Goal: Navigation & Orientation: Find specific page/section

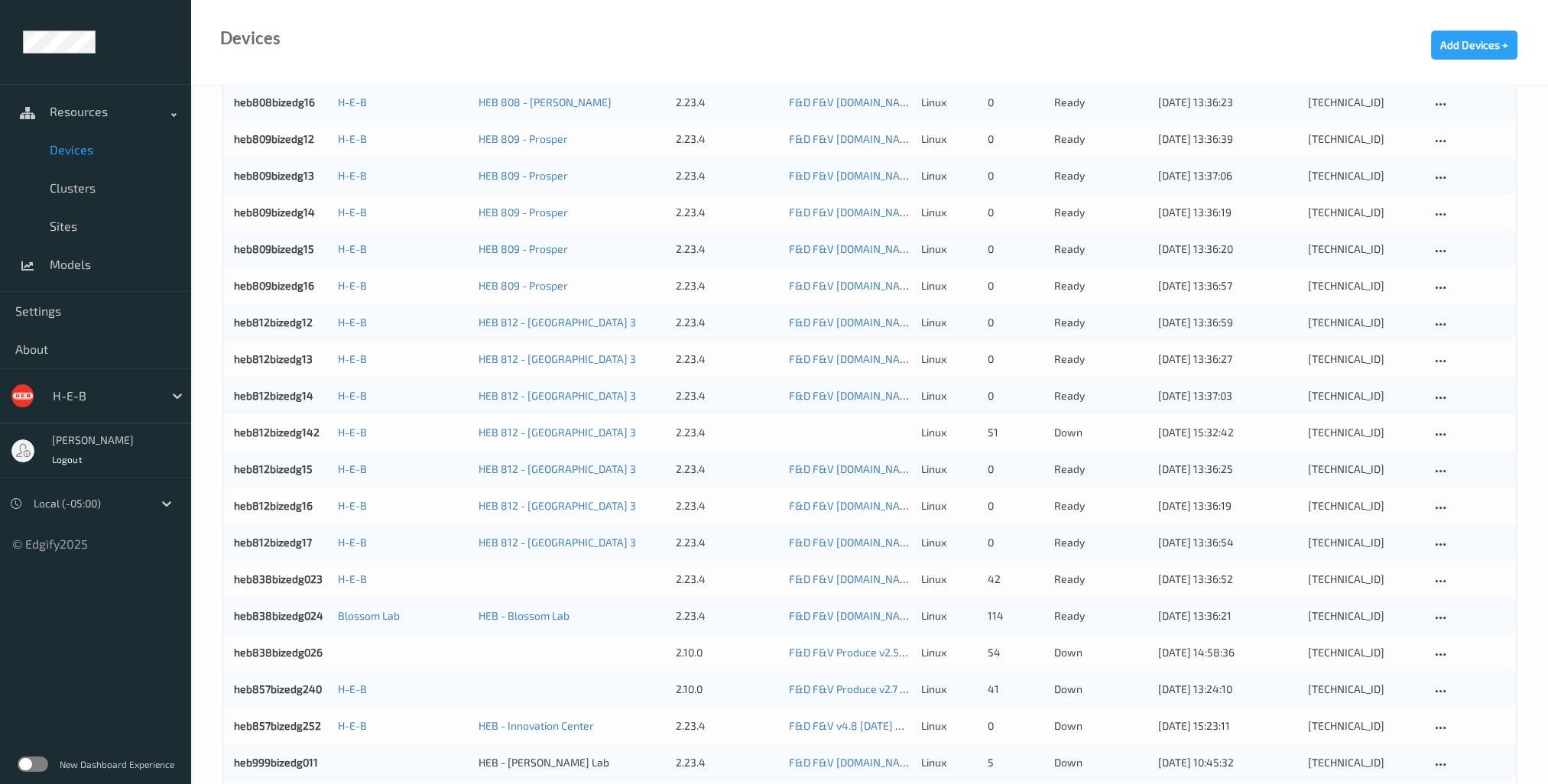
scroll to position [459, 0]
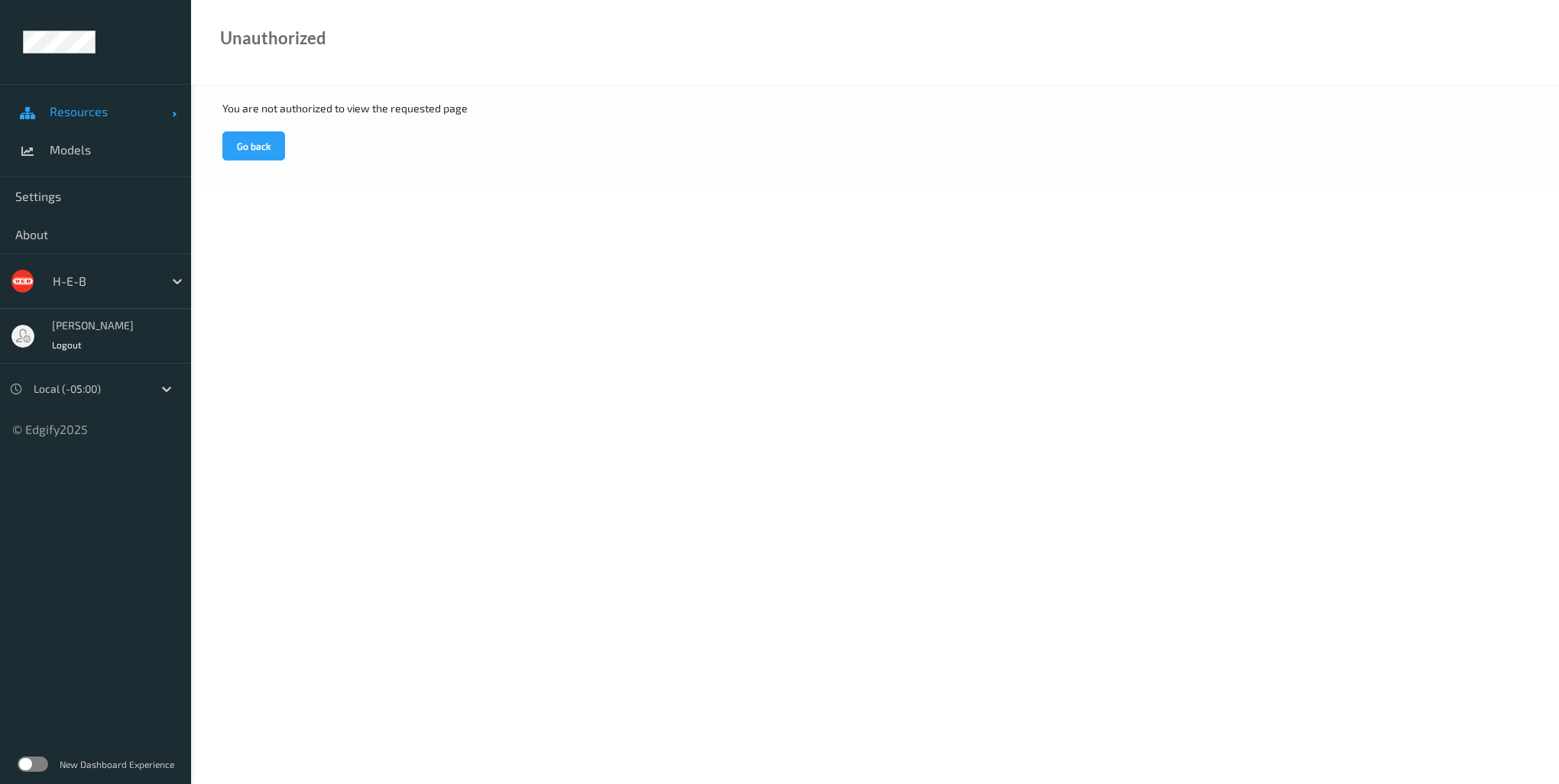
click at [83, 112] on span "Resources" at bounding box center [111, 112] width 122 height 15
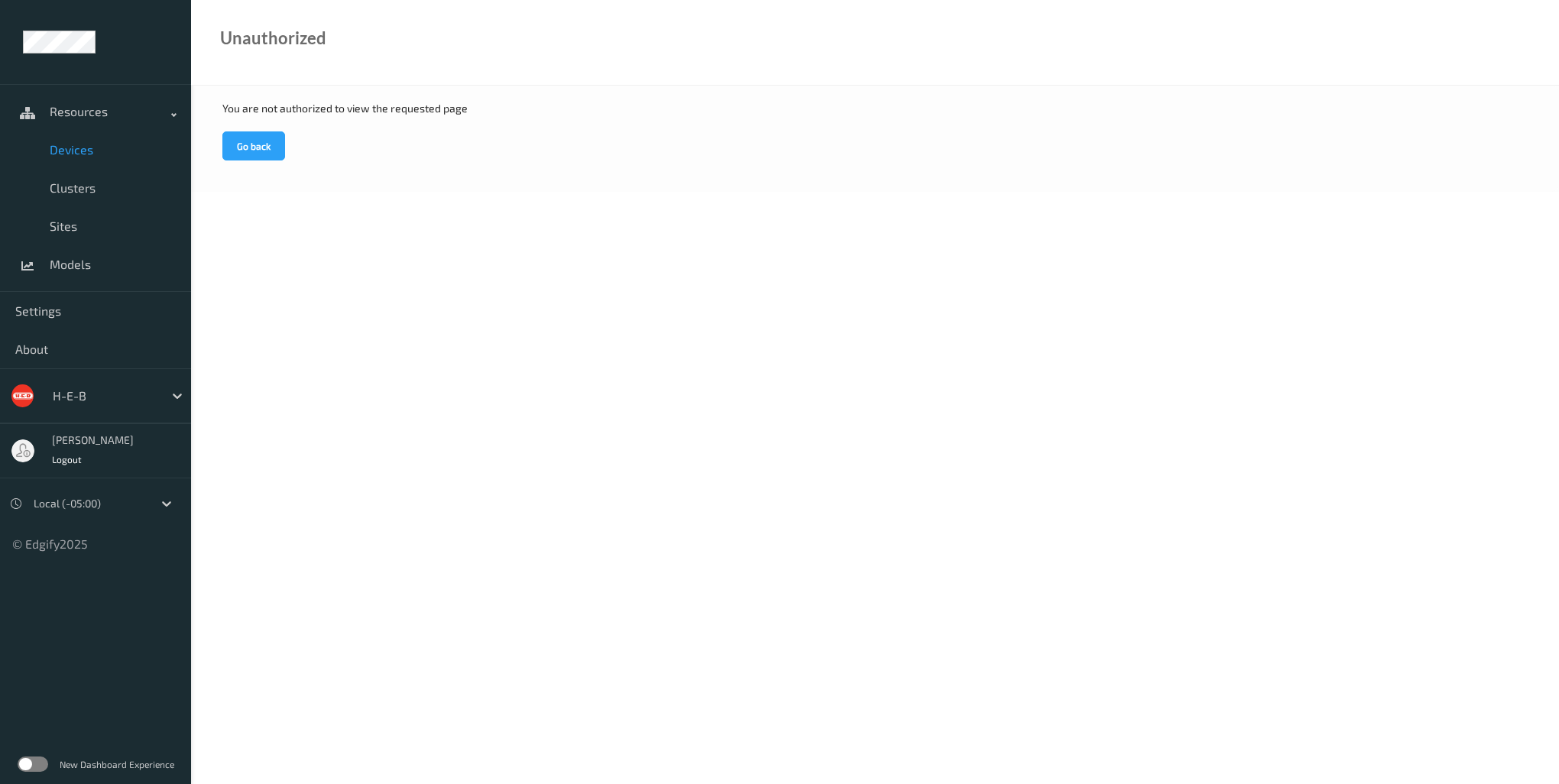
click at [93, 148] on span "Devices" at bounding box center [113, 150] width 126 height 15
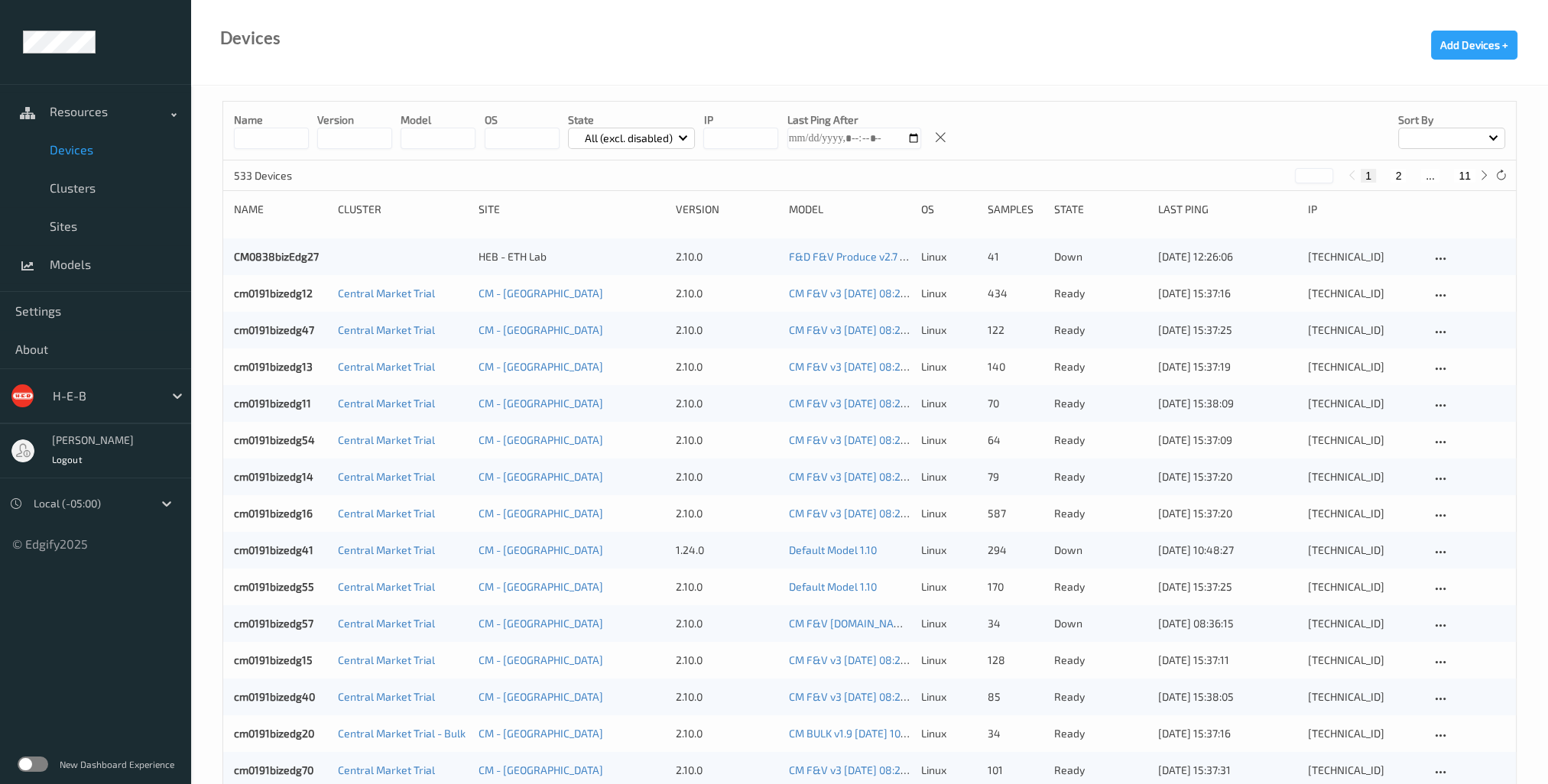
click at [1490, 138] on span at bounding box center [1493, 136] width 8 height 8
click at [1453, 177] on p "Name" at bounding box center [1451, 173] width 105 height 27
